Goal: Obtain resource: Download file/media

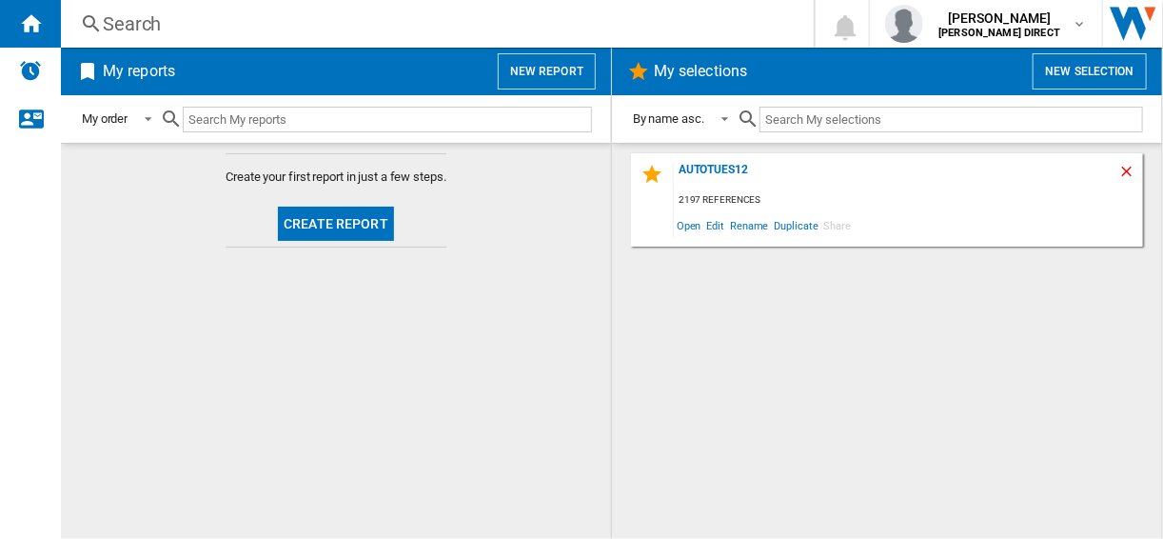
click at [1125, 163] on ng-md-icon "Delete" at bounding box center [1129, 174] width 23 height 23
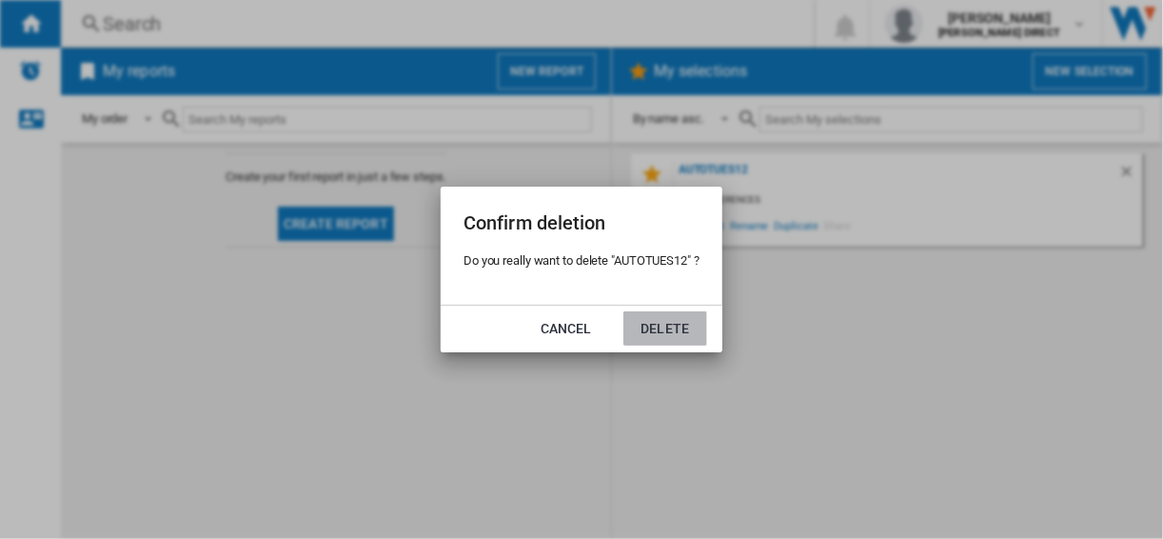
click at [653, 326] on button "Delete" at bounding box center [665, 328] width 84 height 34
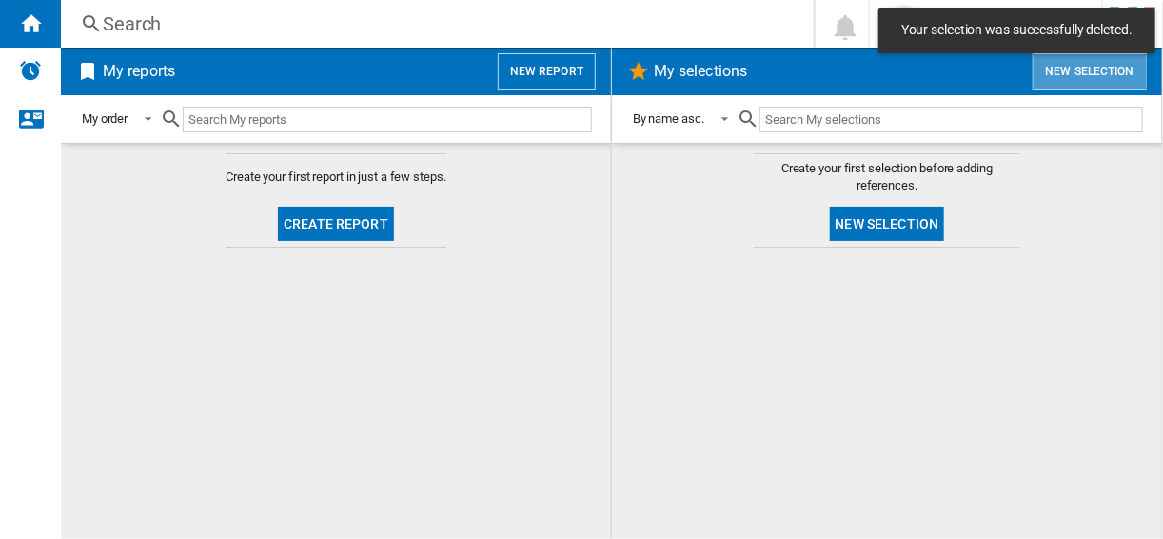
click at [1076, 81] on button "New selection" at bounding box center [1090, 71] width 114 height 36
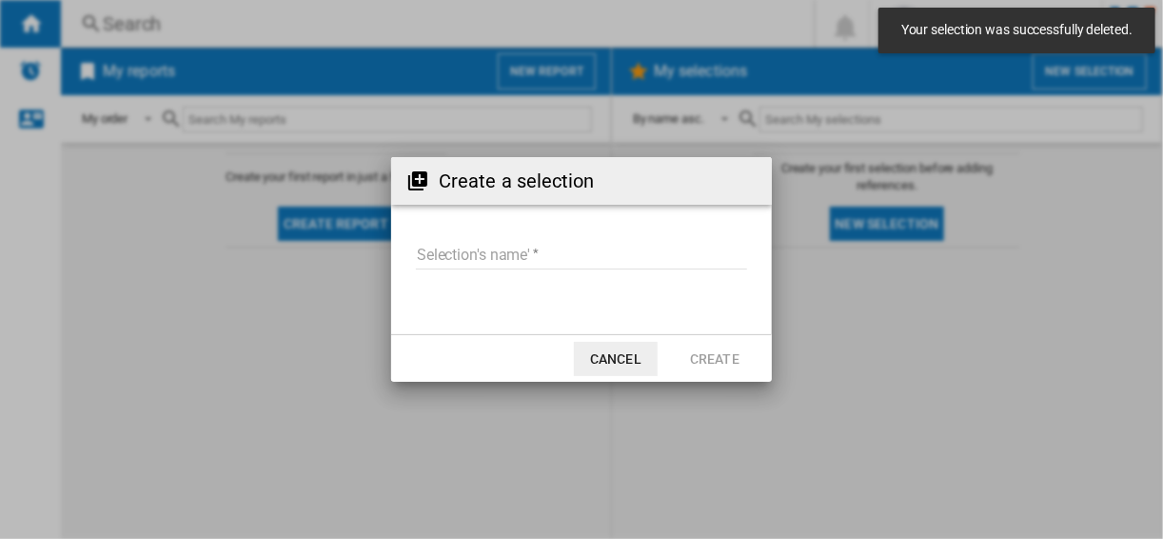
click at [517, 242] on input "Selection's name'" at bounding box center [581, 255] width 331 height 29
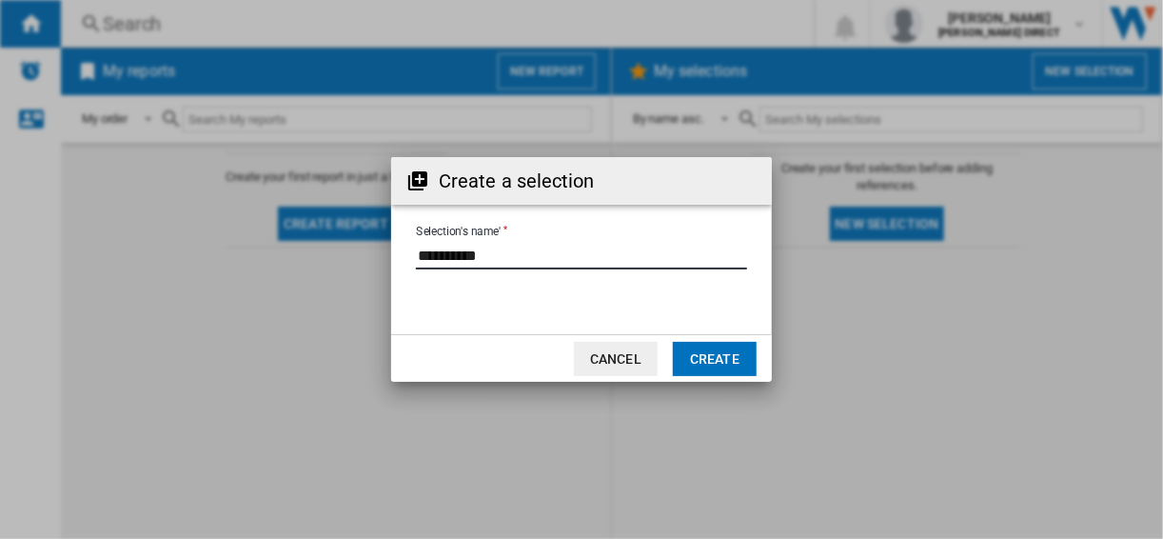
type input "**********"
click at [703, 342] on button "Create" at bounding box center [715, 359] width 84 height 34
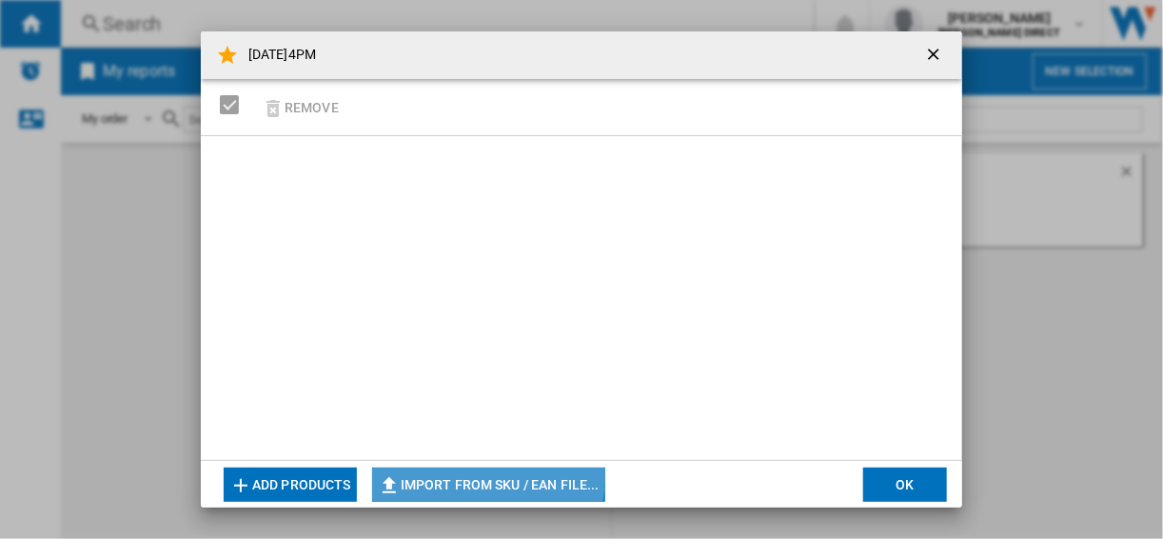
click at [433, 470] on button "Import from SKU / EAN file..." at bounding box center [488, 484] width 233 height 34
type input "**********"
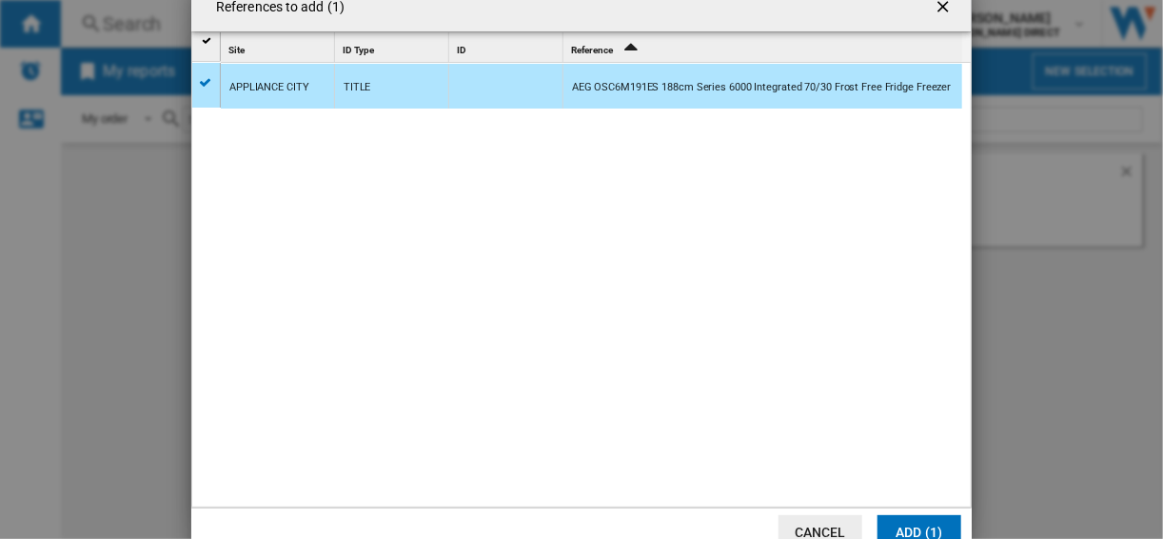
click at [817, 522] on button "Cancel" at bounding box center [820, 532] width 84 height 34
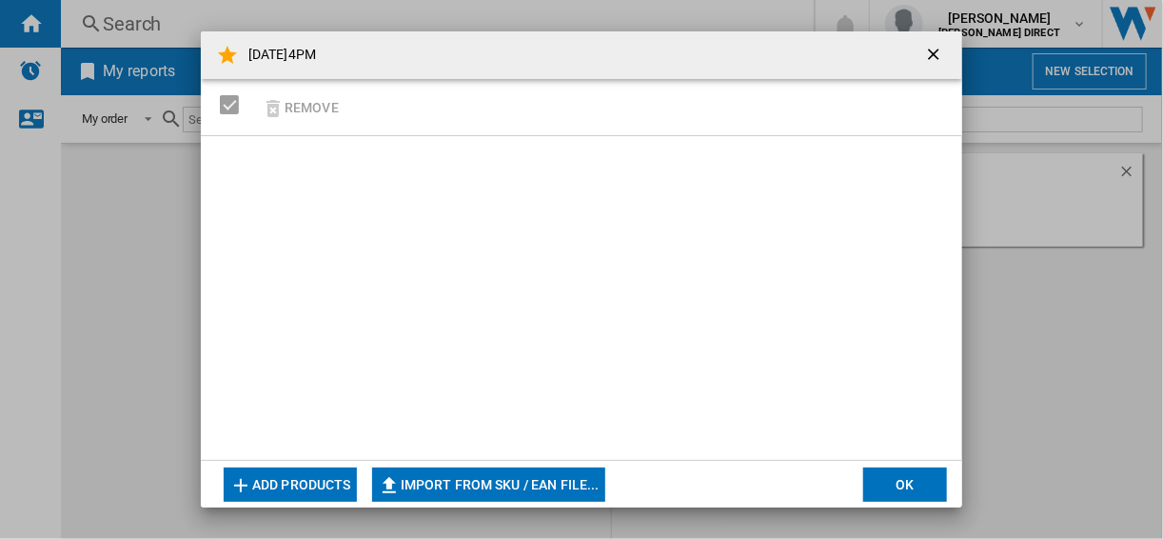
click at [449, 480] on button "Import from SKU / EAN file..." at bounding box center [488, 484] width 233 height 34
type input "**********"
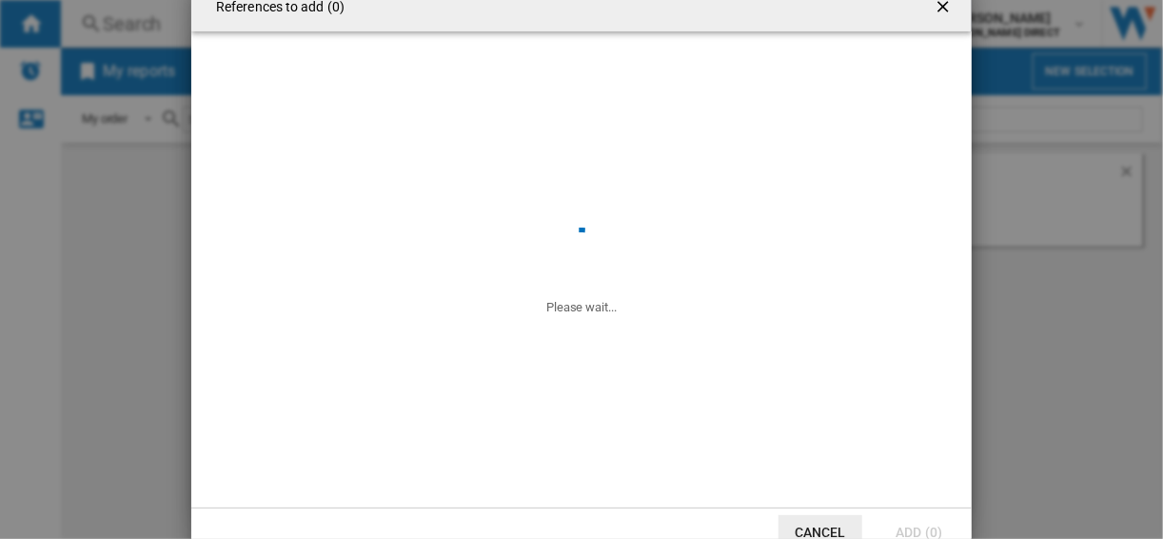
scroll to position [10, 0]
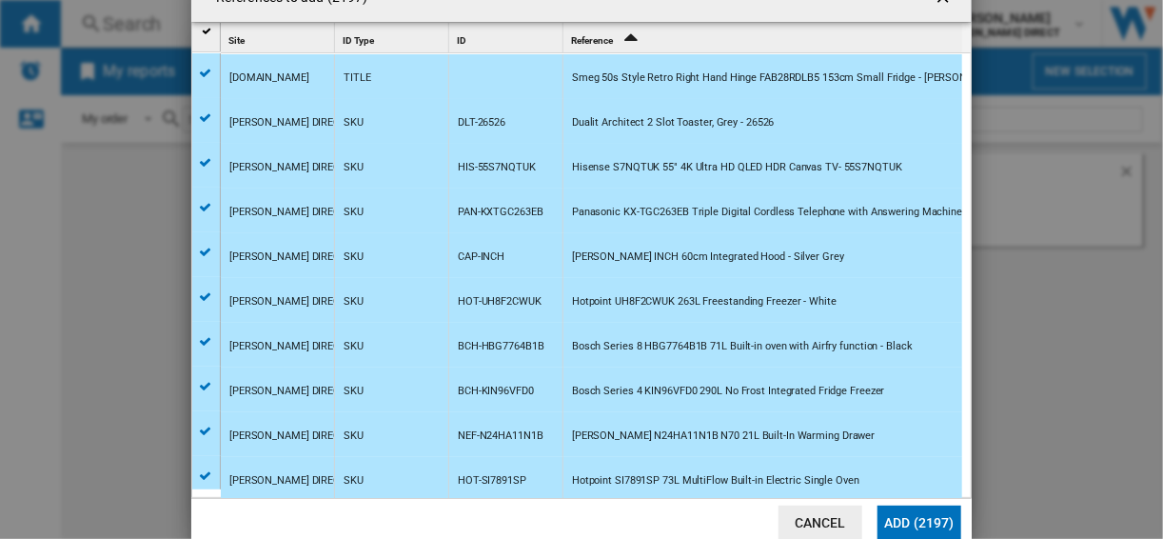
click at [915, 521] on button "Add (2197)" at bounding box center [919, 522] width 84 height 34
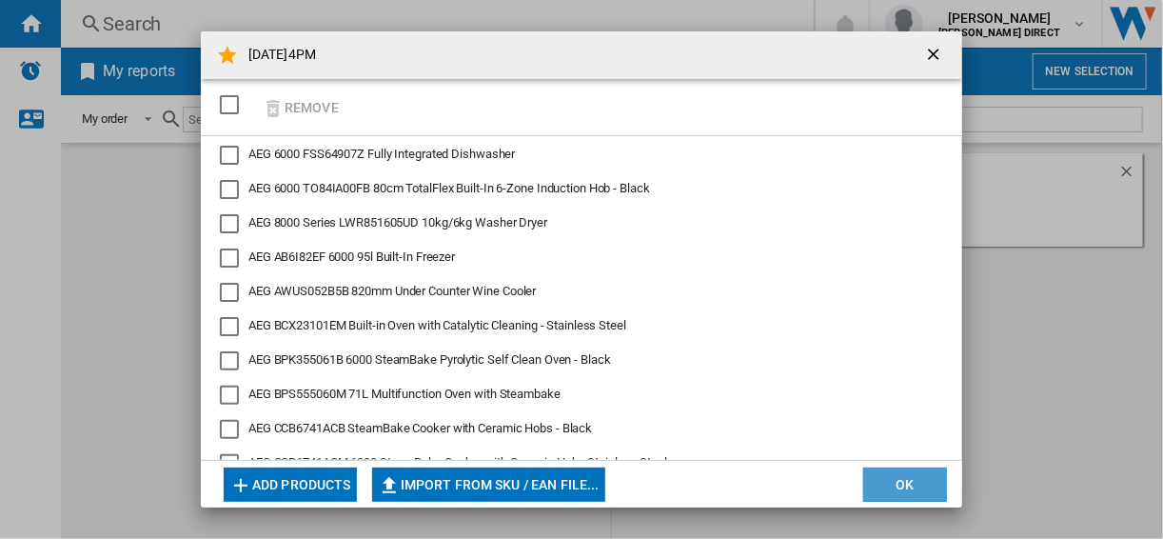
click at [921, 492] on button "OK" at bounding box center [905, 484] width 84 height 34
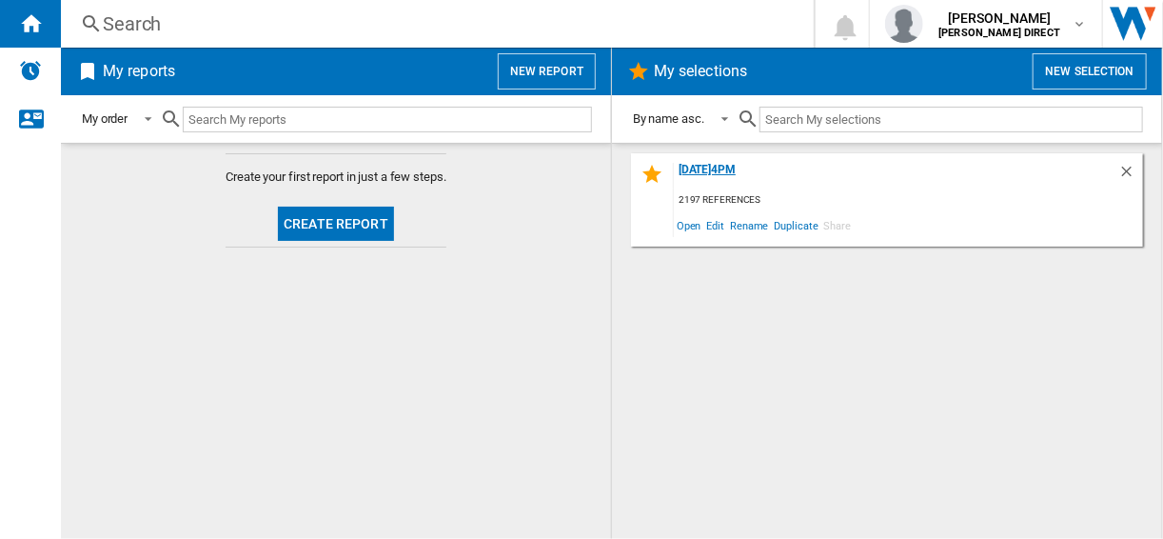
click at [717, 174] on div "[DATE]4PM" at bounding box center [896, 176] width 444 height 26
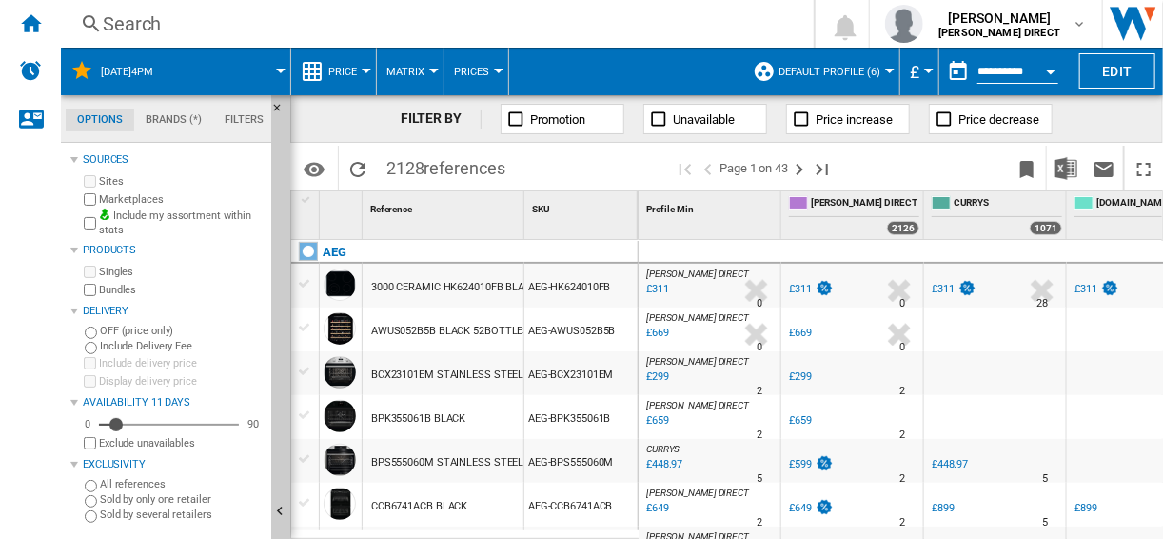
click at [880, 61] on button "Default profile (6)" at bounding box center [833, 72] width 111 height 48
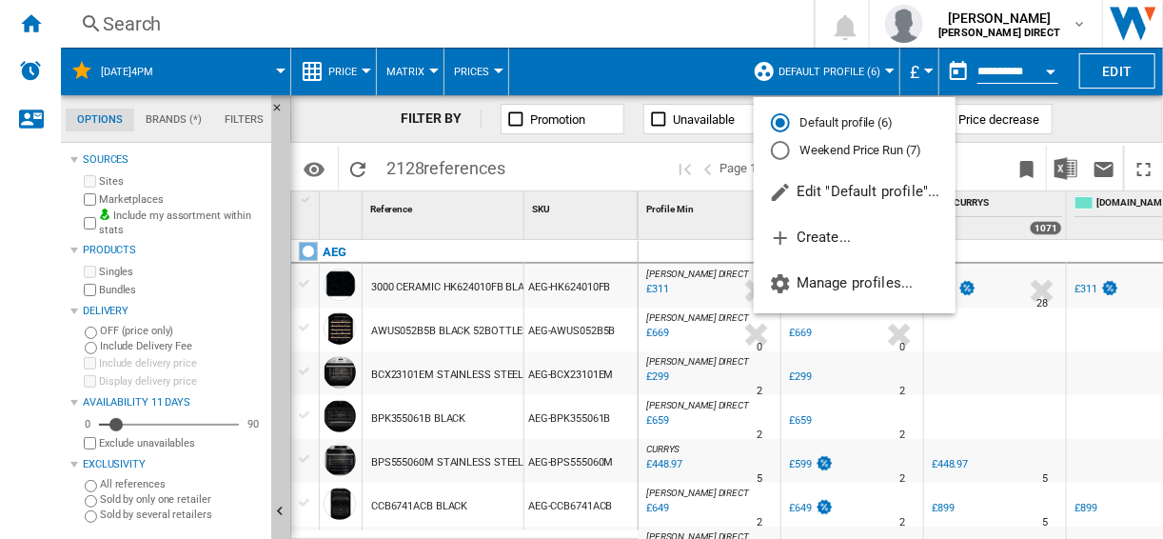
click at [837, 151] on md-radio-button "Weekend Price Run (7)" at bounding box center [854, 151] width 167 height 18
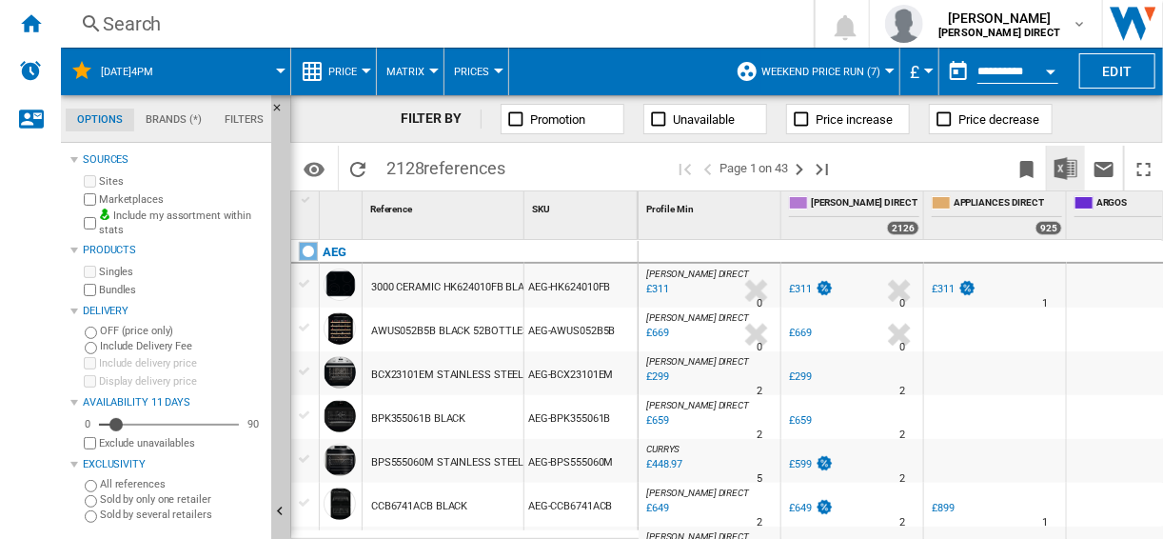
click at [1072, 168] on img "Download in Excel" at bounding box center [1065, 168] width 23 height 23
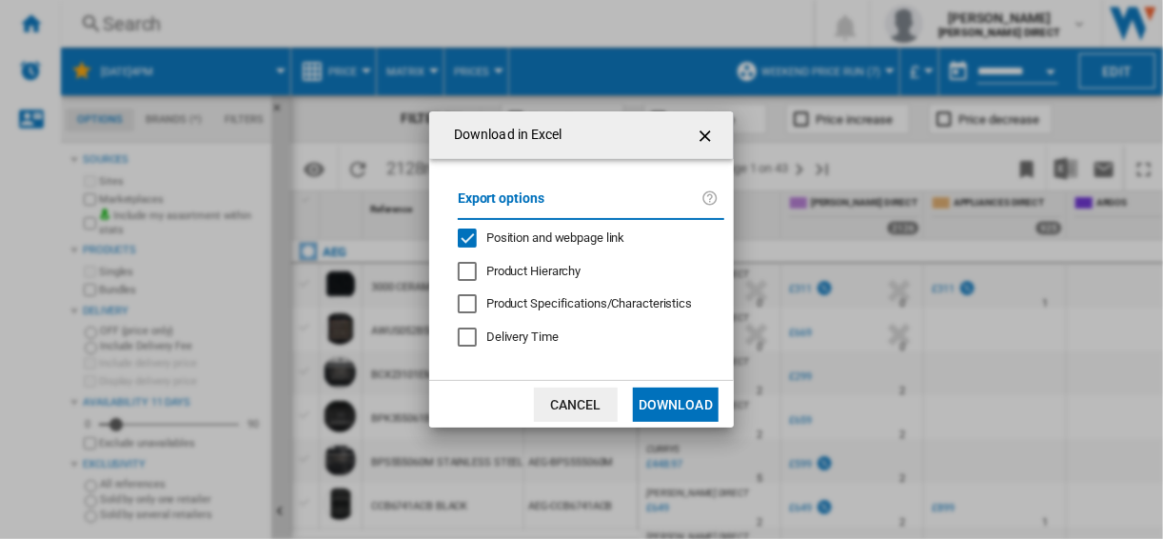
click at [573, 233] on span "Position and webpage link" at bounding box center [555, 237] width 139 height 14
click at [682, 400] on button "Download" at bounding box center [676, 404] width 86 height 34
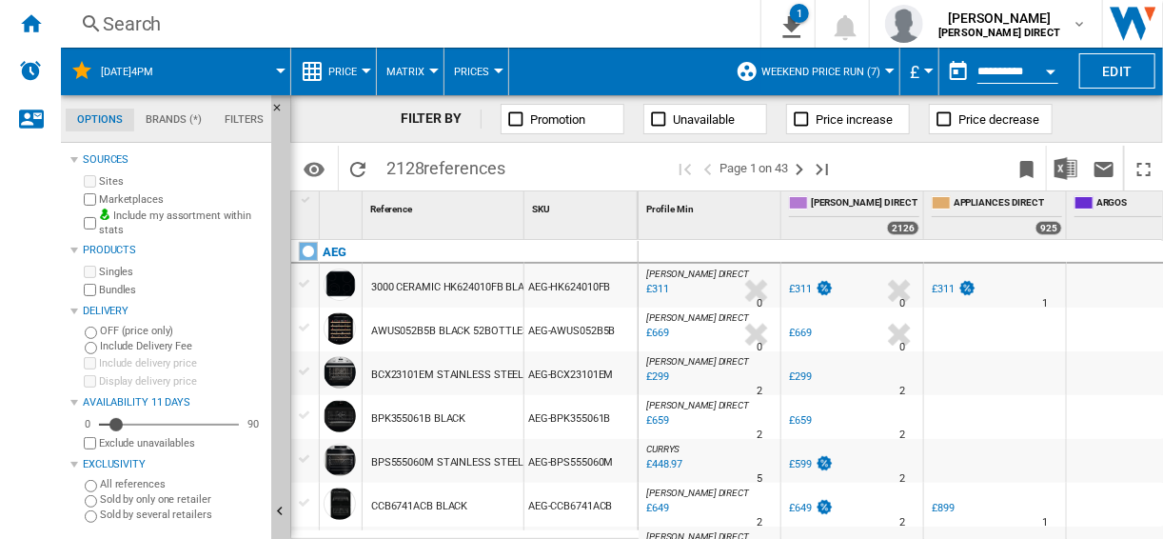
click at [1091, 393] on div at bounding box center [1138, 373] width 142 height 44
